Goal: Check status: Check status

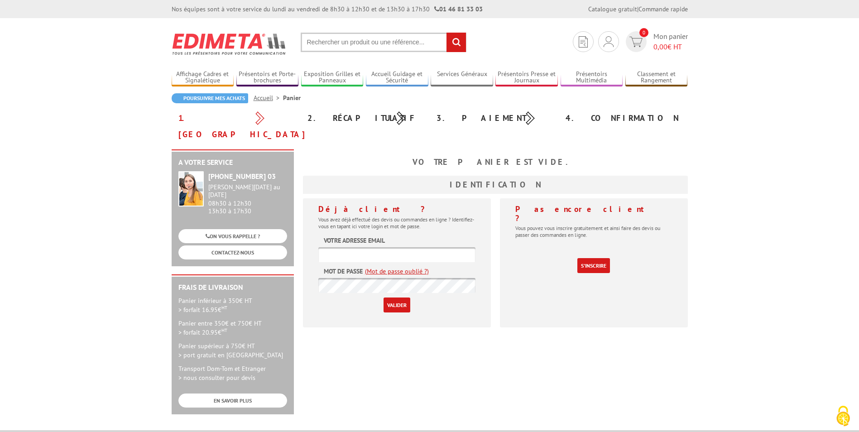
type input "shanachi@falaise-suissenormande.com"
click at [406, 298] on input "Valider" at bounding box center [397, 305] width 27 height 15
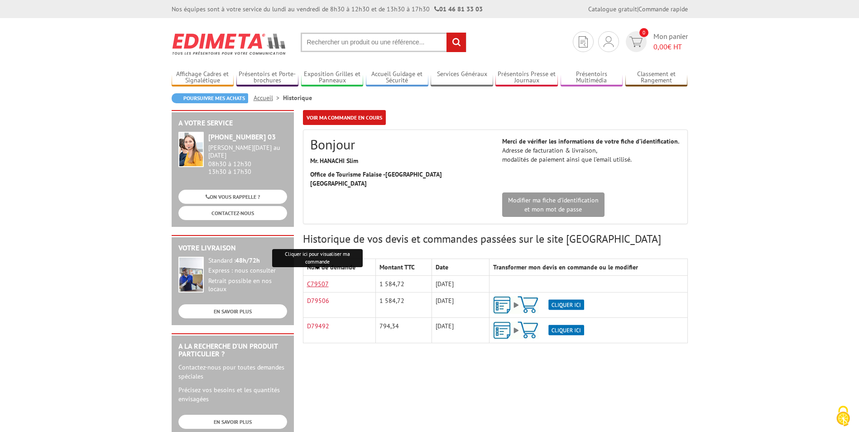
click at [319, 280] on link "C79507" at bounding box center [318, 284] width 22 height 8
click at [605, 73] on link "Mes devis & commandes" at bounding box center [609, 72] width 96 height 11
click at [357, 118] on link "Voir ma commande en cours" at bounding box center [344, 117] width 83 height 15
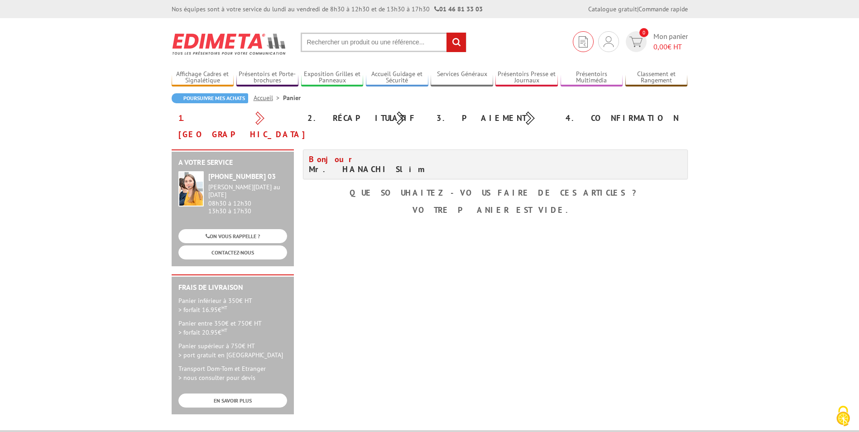
click at [586, 41] on img at bounding box center [583, 41] width 9 height 11
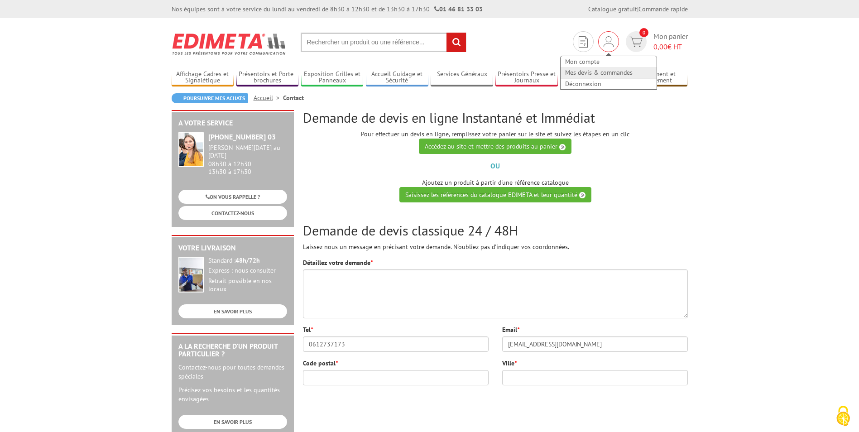
click at [586, 72] on link "Mes devis & commandes" at bounding box center [609, 72] width 96 height 11
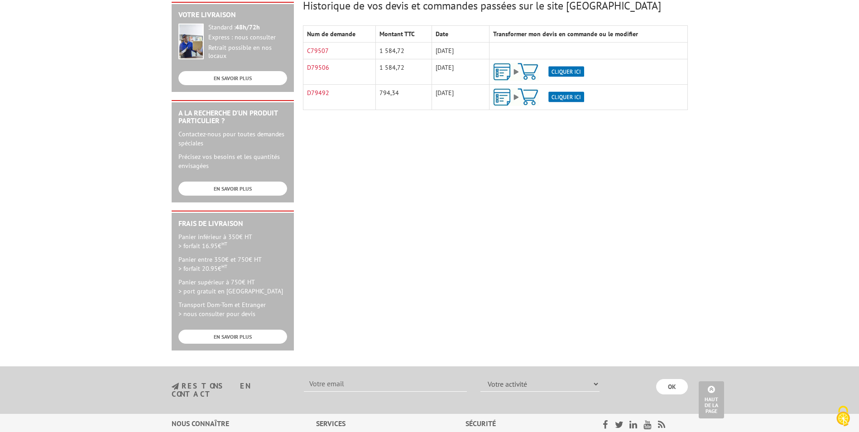
scroll to position [136, 0]
